Goal: Navigation & Orientation: Find specific page/section

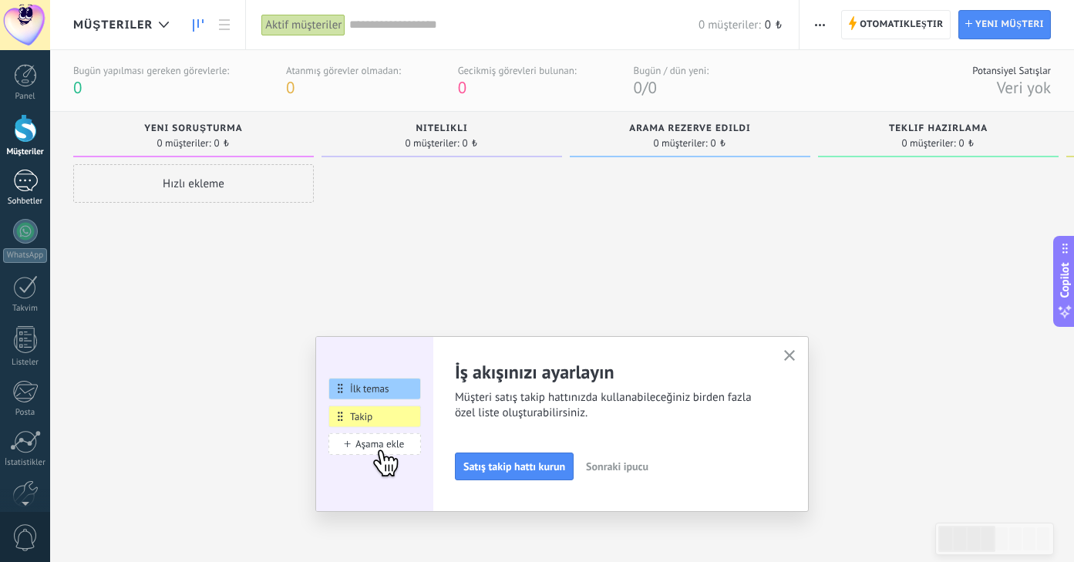
click at [37, 176] on div at bounding box center [25, 181] width 25 height 22
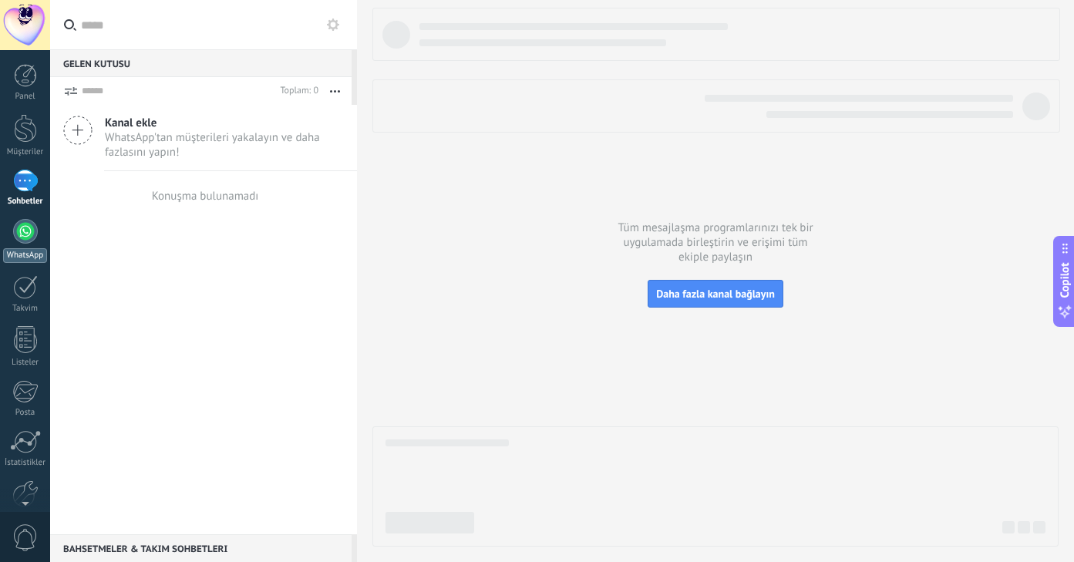
click at [31, 238] on div at bounding box center [25, 231] width 25 height 25
